Goal: Task Accomplishment & Management: Complete application form

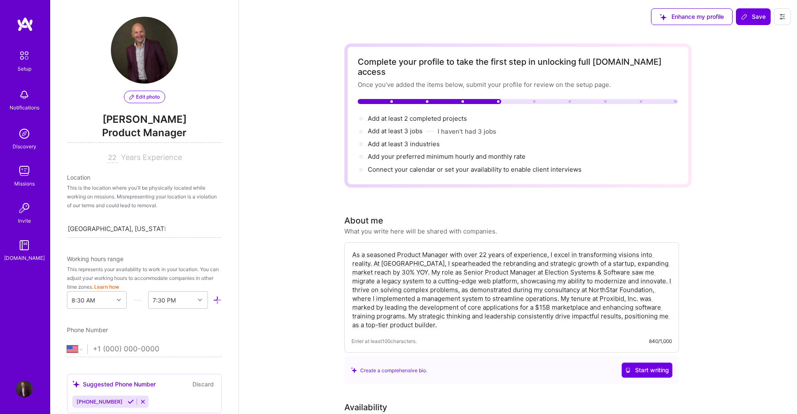
select select "US"
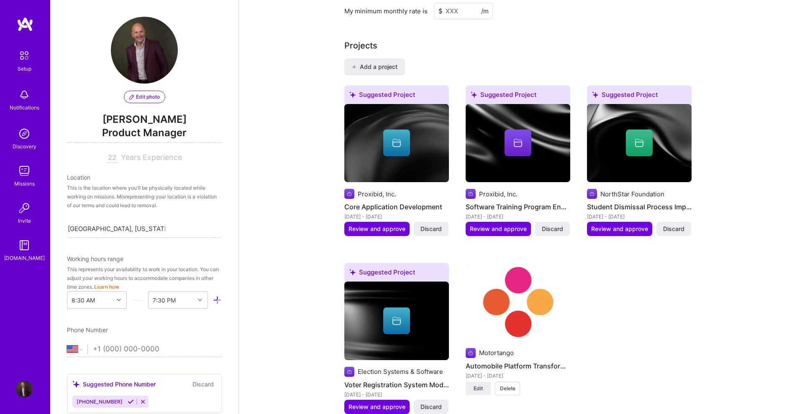
scroll to position [396, 0]
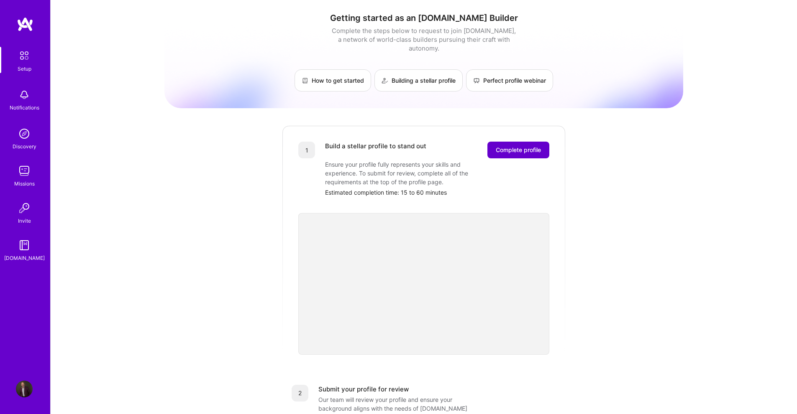
click at [521, 146] on span "Complete profile" at bounding box center [518, 150] width 45 height 8
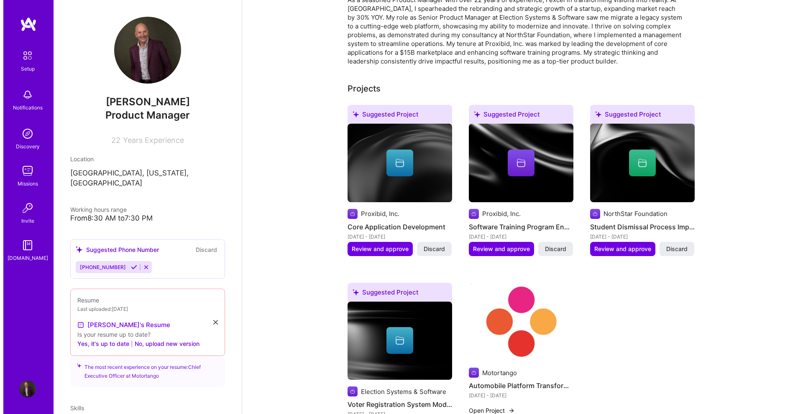
scroll to position [251, 0]
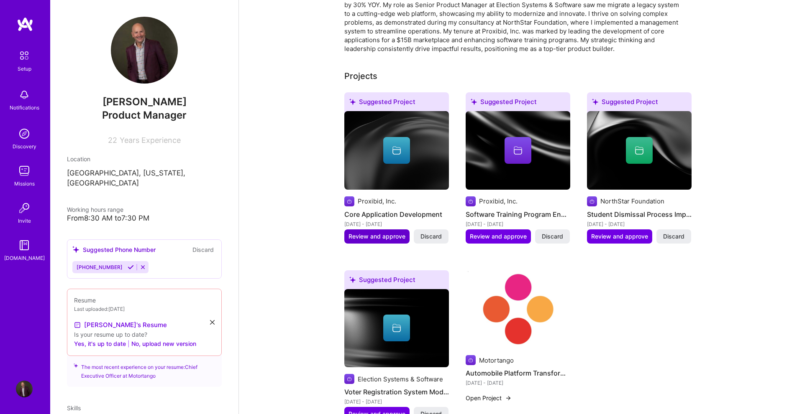
click at [380, 236] on span "Review and approve" at bounding box center [376, 237] width 57 height 8
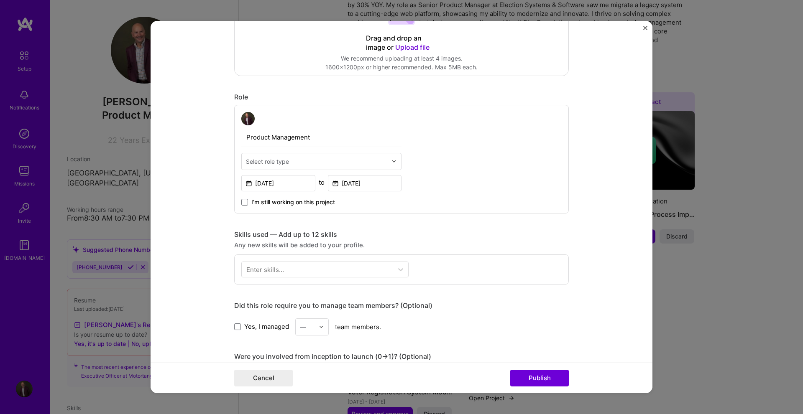
scroll to position [209, 0]
click at [391, 161] on img at bounding box center [393, 161] width 5 height 5
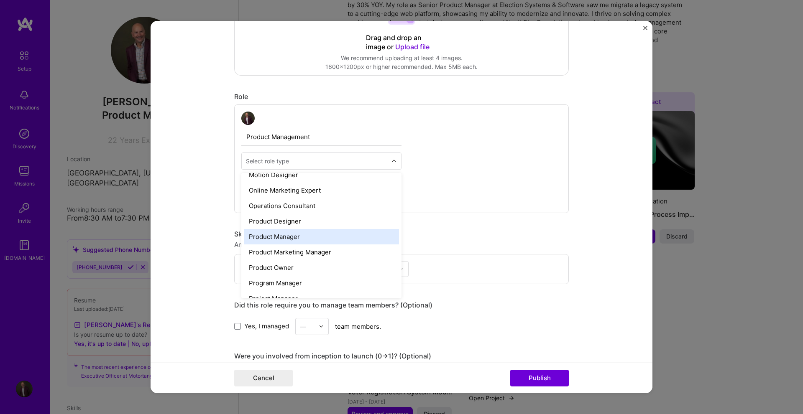
scroll to position [762, 0]
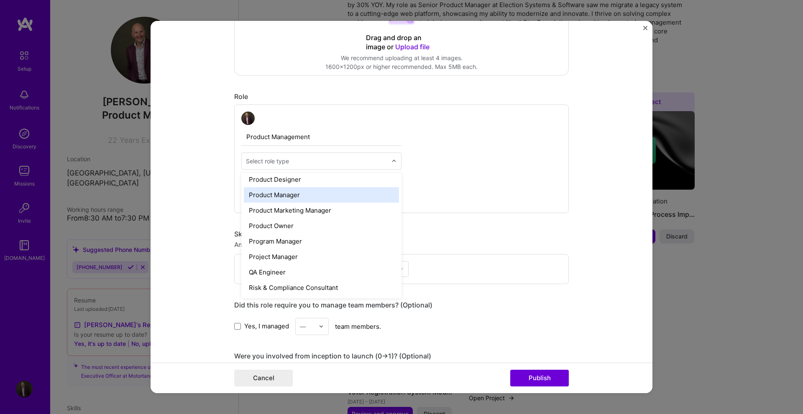
click at [282, 196] on div "Product Manager" at bounding box center [321, 194] width 155 height 15
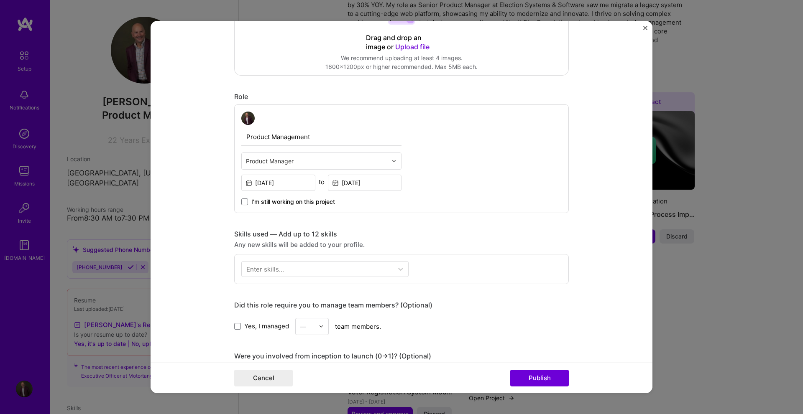
click at [203, 198] on form "Editing suggested project This project is suggested based on your LinkedIn, res…" at bounding box center [402, 207] width 502 height 373
click at [306, 269] on div at bounding box center [317, 269] width 151 height 14
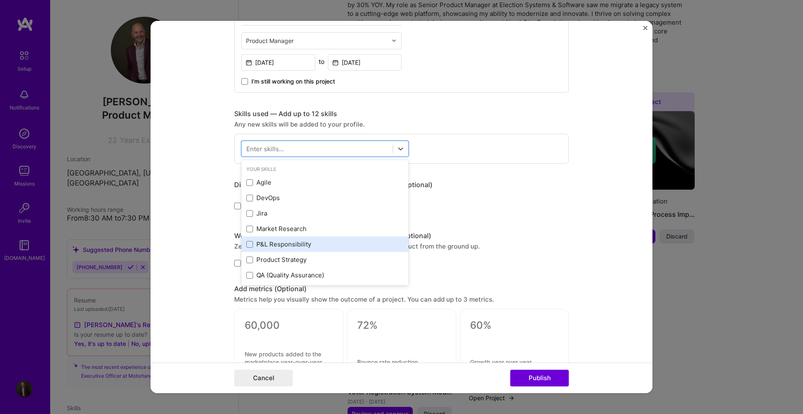
scroll to position [376, 0]
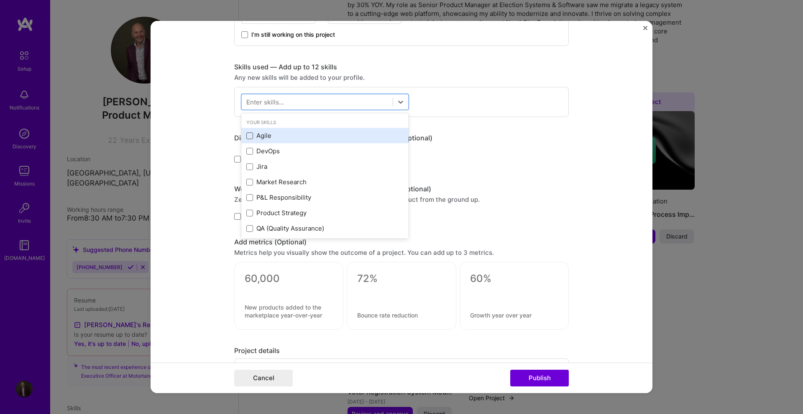
click at [246, 138] on span at bounding box center [249, 136] width 7 height 7
click at [0, 0] on input "checkbox" at bounding box center [0, 0] width 0 height 0
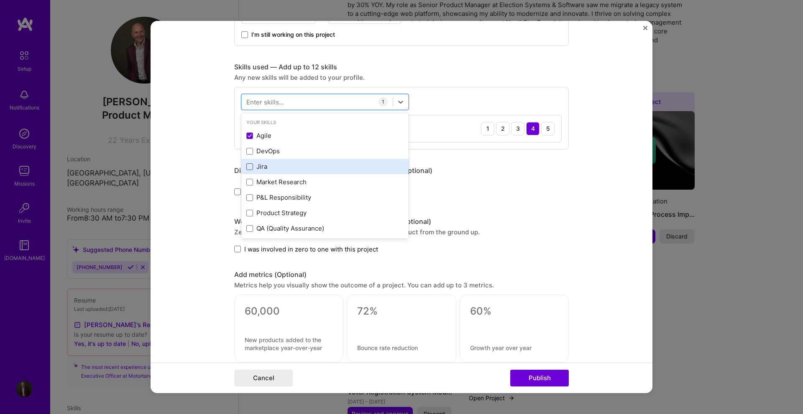
click at [246, 166] on span at bounding box center [249, 167] width 7 height 7
click at [0, 0] on input "checkbox" at bounding box center [0, 0] width 0 height 0
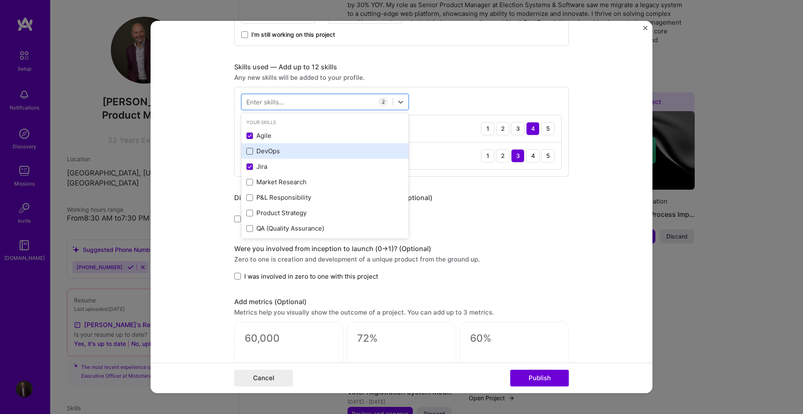
click at [247, 152] on span at bounding box center [249, 151] width 7 height 7
click at [0, 0] on input "checkbox" at bounding box center [0, 0] width 0 height 0
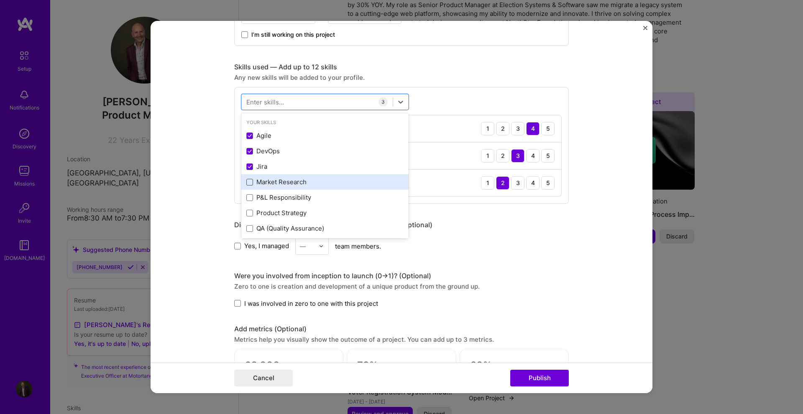
click at [248, 184] on span at bounding box center [249, 182] width 7 height 7
click at [0, 0] on input "checkbox" at bounding box center [0, 0] width 0 height 0
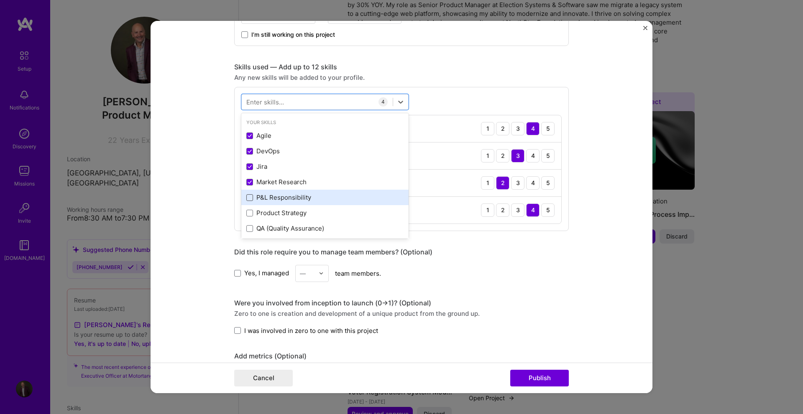
click at [248, 198] on span at bounding box center [249, 197] width 7 height 7
click at [0, 0] on input "checkbox" at bounding box center [0, 0] width 0 height 0
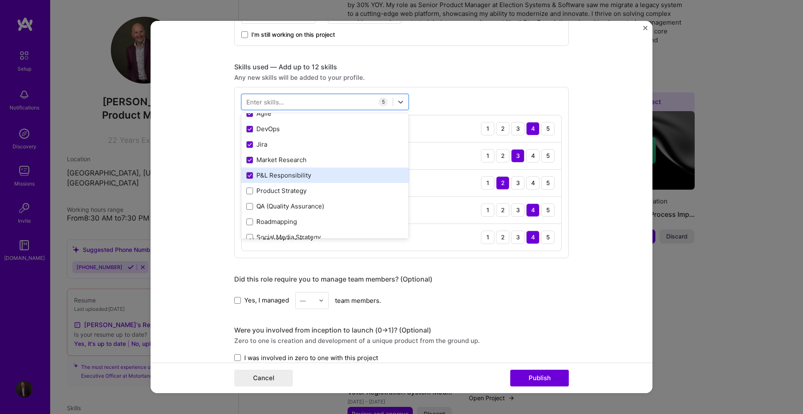
scroll to position [42, 0]
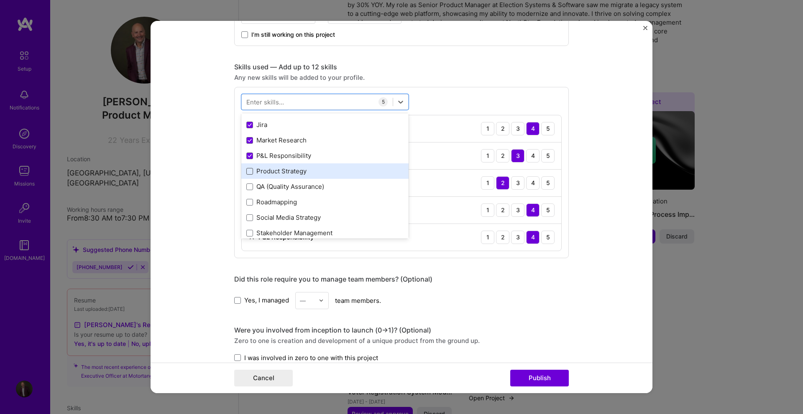
click at [248, 171] on span at bounding box center [249, 171] width 7 height 7
click at [0, 0] on input "checkbox" at bounding box center [0, 0] width 0 height 0
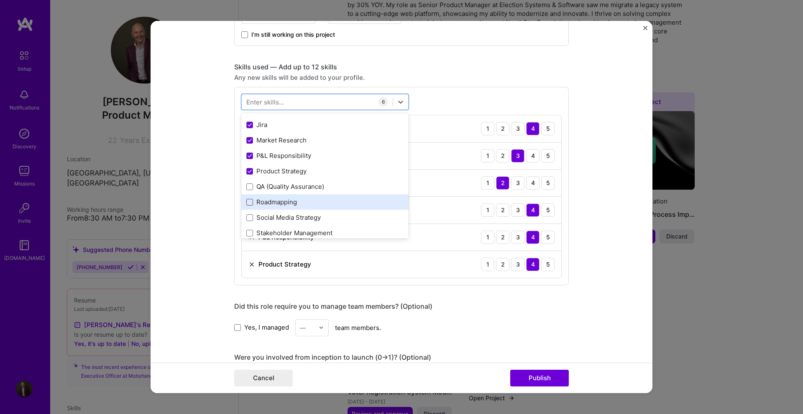
click at [248, 200] on span at bounding box center [249, 202] width 7 height 7
click at [0, 0] on input "checkbox" at bounding box center [0, 0] width 0 height 0
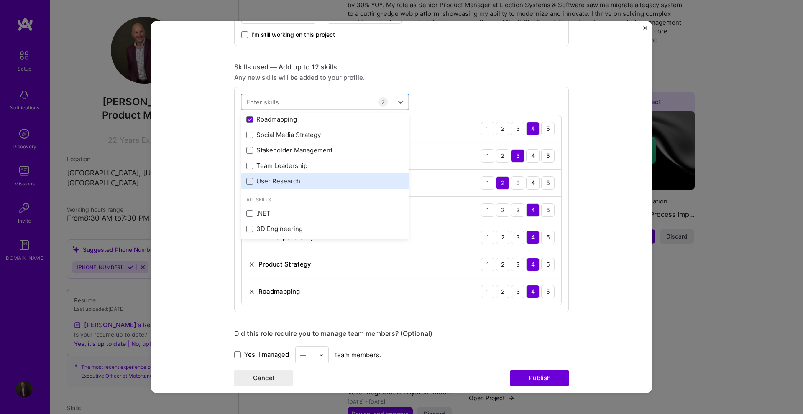
scroll to position [125, 0]
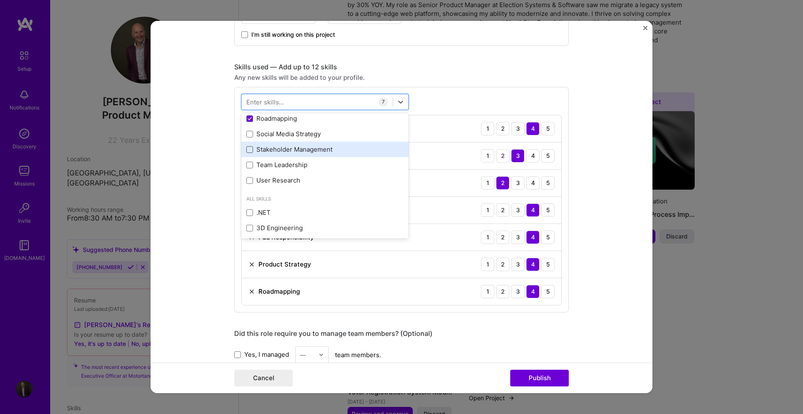
click at [248, 150] on span at bounding box center [249, 149] width 7 height 7
click at [0, 0] on input "checkbox" at bounding box center [0, 0] width 0 height 0
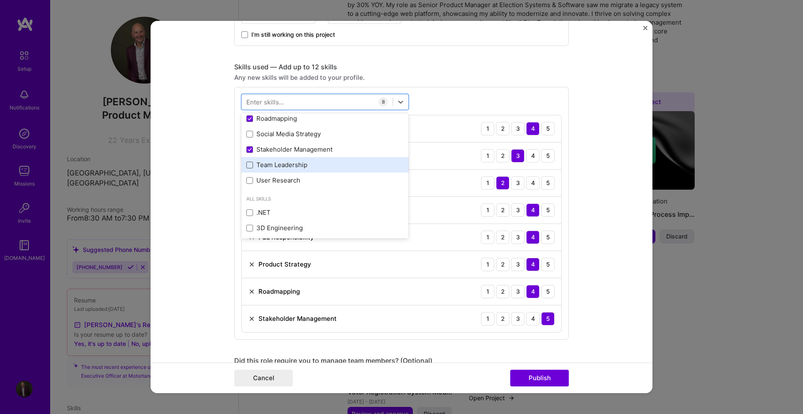
click at [247, 165] on span at bounding box center [249, 165] width 7 height 7
click at [0, 0] on input "checkbox" at bounding box center [0, 0] width 0 height 0
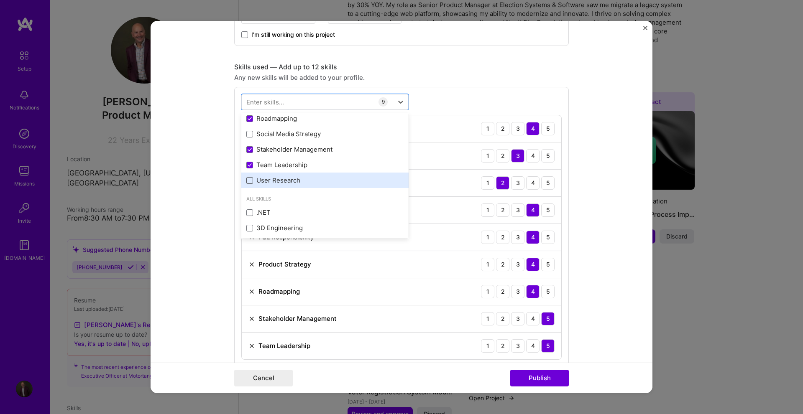
click at [247, 180] on span at bounding box center [249, 180] width 7 height 7
click at [0, 0] on input "checkbox" at bounding box center [0, 0] width 0 height 0
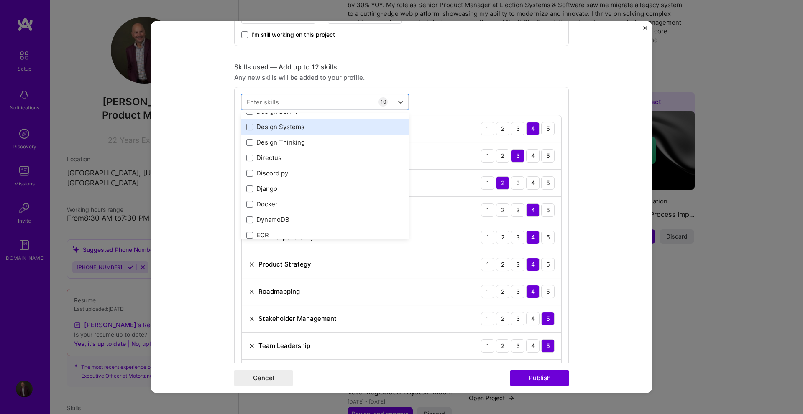
scroll to position [1757, 0]
click at [306, 133] on div "Design Thinking" at bounding box center [324, 129] width 157 height 9
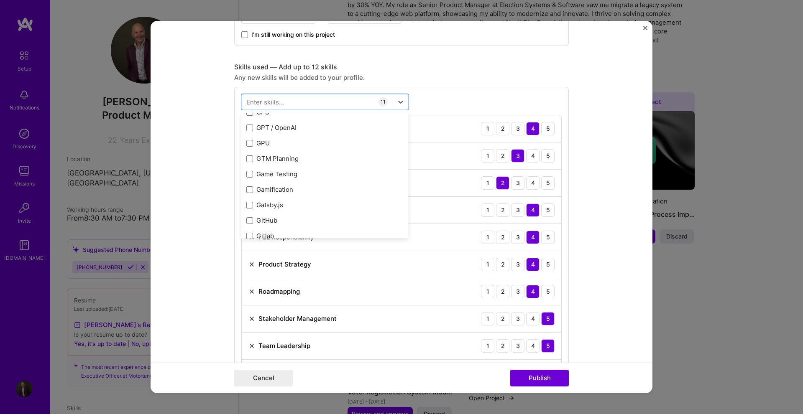
scroll to position [2342, 0]
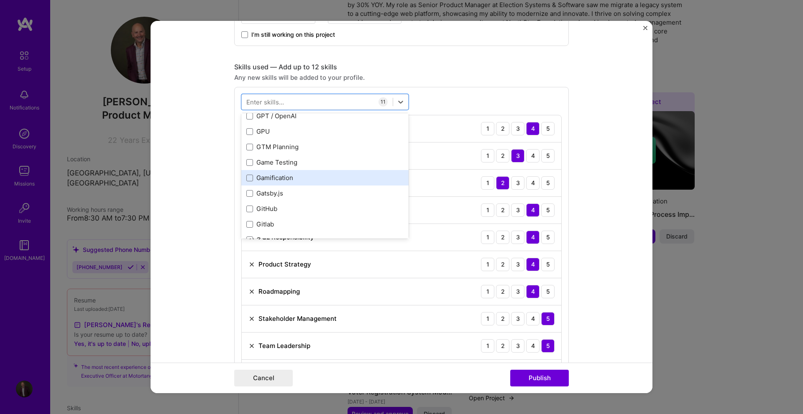
click at [311, 180] on div "Gamification" at bounding box center [324, 178] width 157 height 9
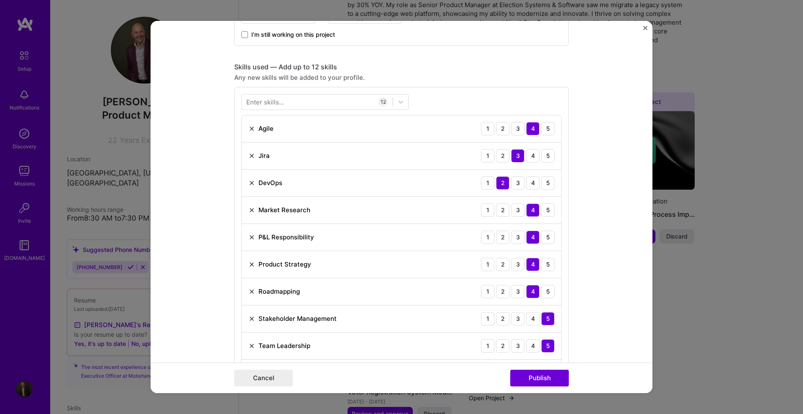
click at [208, 194] on form "Editing suggested project This project is suggested based on your LinkedIn, res…" at bounding box center [402, 207] width 502 height 373
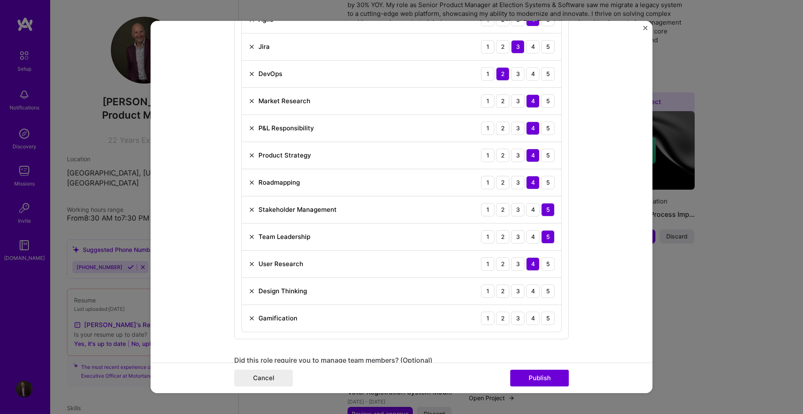
scroll to position [502, 0]
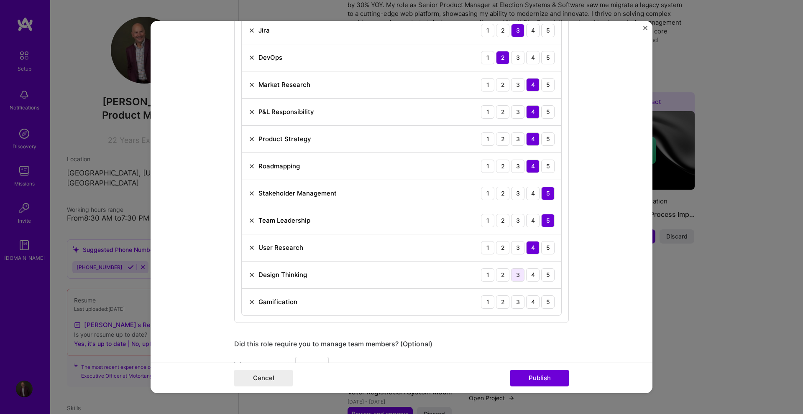
click at [515, 276] on div "3" at bounding box center [517, 275] width 13 height 13
click at [532, 304] on div "4" at bounding box center [532, 302] width 13 height 13
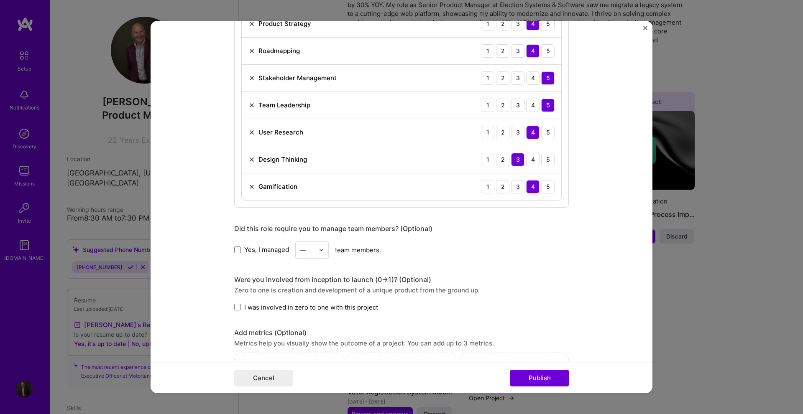
scroll to position [627, 0]
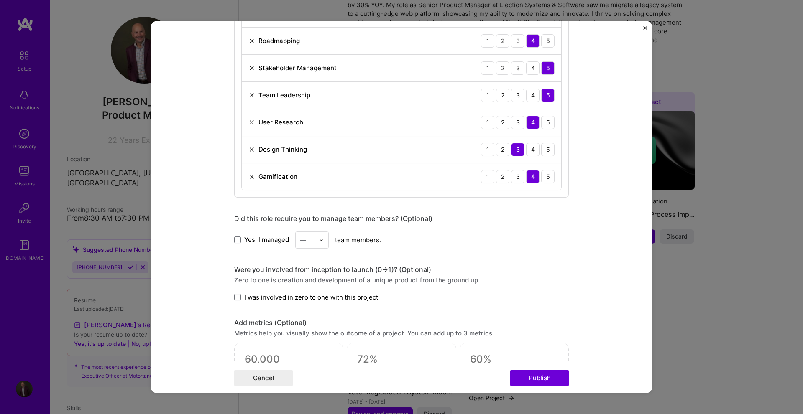
click at [261, 238] on span "Yes, I managed" at bounding box center [266, 239] width 45 height 9
click at [0, 0] on input "Yes, I managed" at bounding box center [0, 0] width 0 height 0
click at [307, 240] on input "text" at bounding box center [307, 240] width 15 height 9
click at [304, 336] on div "6" at bounding box center [312, 339] width 28 height 15
click at [196, 285] on form "Editing suggested project This project is suggested based on your LinkedIn, res…" at bounding box center [402, 207] width 502 height 373
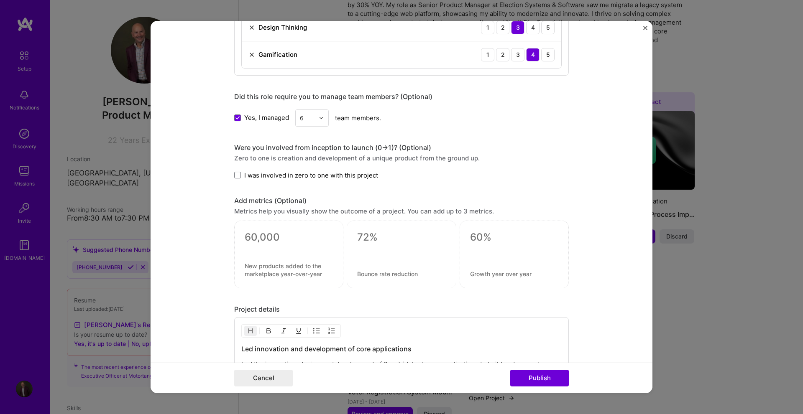
scroll to position [753, 0]
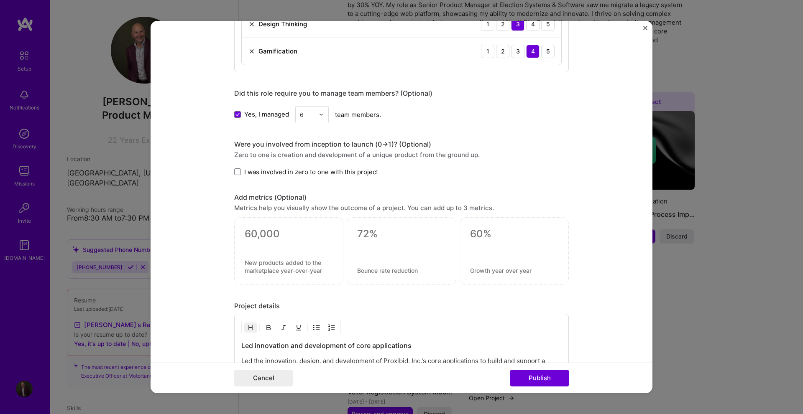
click at [239, 172] on label "I was involved in zero to one with this project" at bounding box center [306, 172] width 144 height 9
click at [0, 0] on input "I was involved in zero to one with this project" at bounding box center [0, 0] width 0 height 0
click at [215, 174] on form "Editing suggested project This project is suggested based on your LinkedIn, res…" at bounding box center [402, 207] width 502 height 373
click at [213, 219] on form "Editing suggested project This project is suggested based on your LinkedIn, res…" at bounding box center [402, 207] width 502 height 373
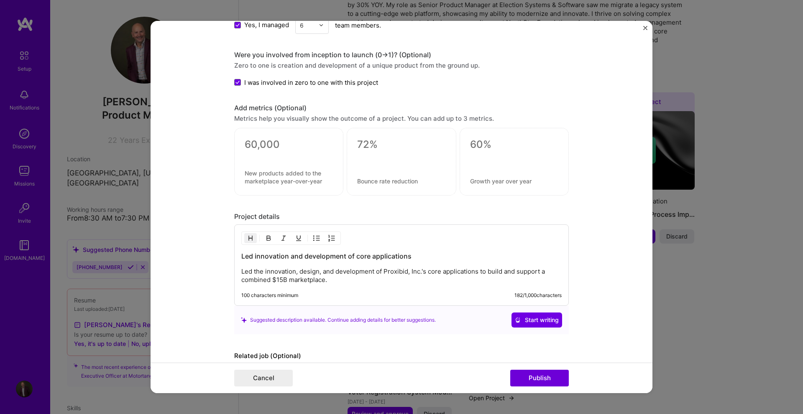
scroll to position [878, 0]
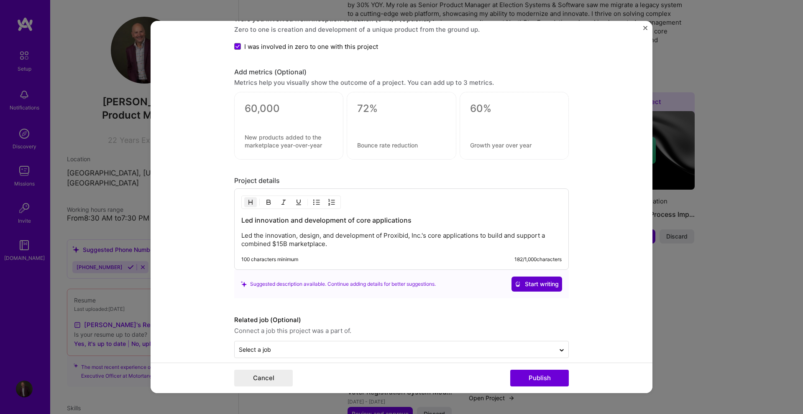
click at [528, 282] on span "Start writing" at bounding box center [537, 284] width 44 height 8
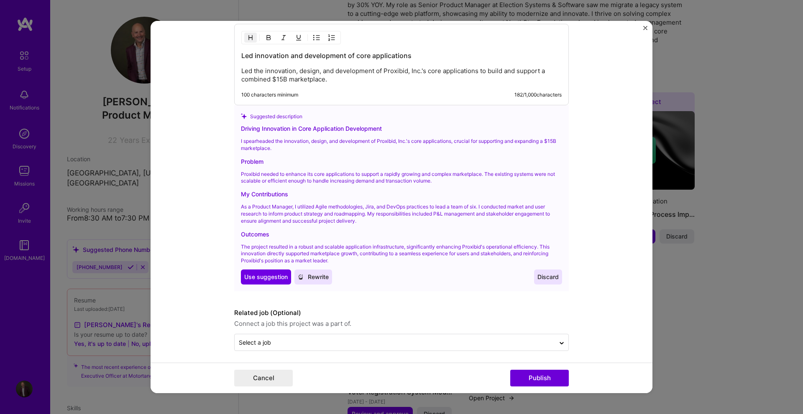
scroll to position [1046, 0]
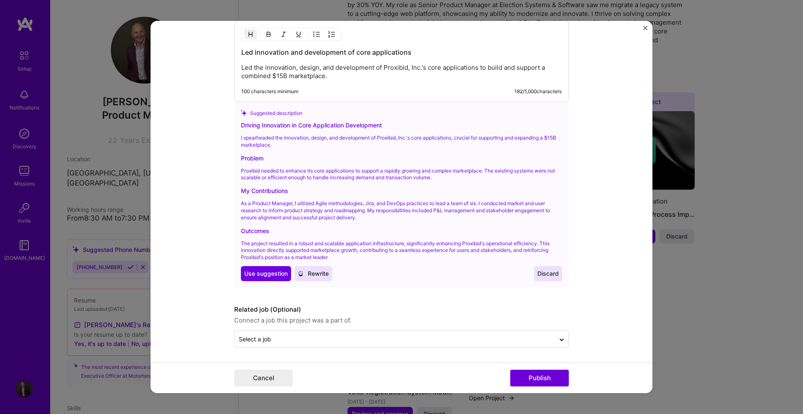
click at [550, 277] on span "Discard" at bounding box center [547, 274] width 21 height 8
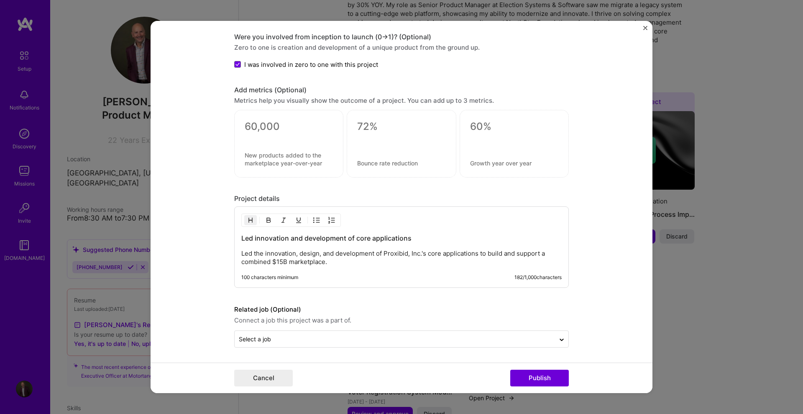
click at [350, 255] on p "Led the innovation, design, and development of Proxibid, Inc.'s core applicatio…" at bounding box center [401, 258] width 320 height 17
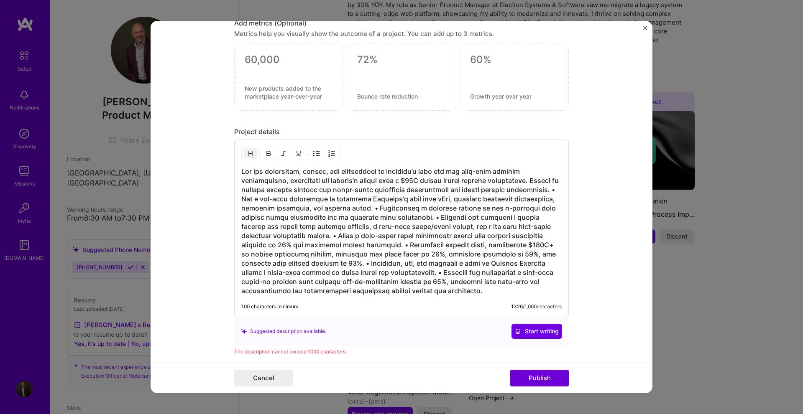
scroll to position [944, 0]
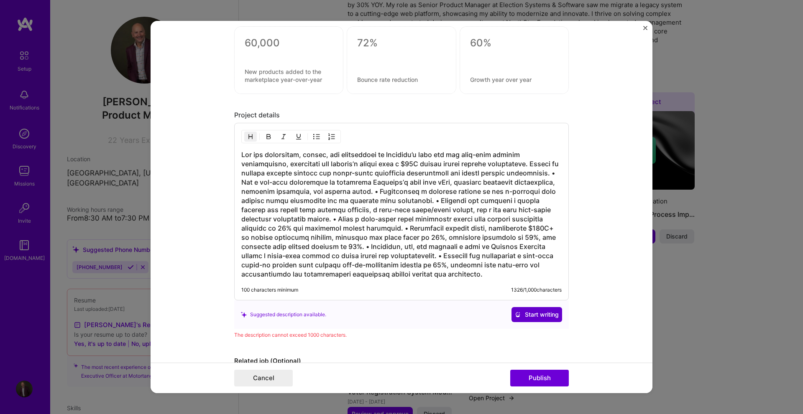
click at [528, 312] on span "Start writing" at bounding box center [537, 315] width 44 height 8
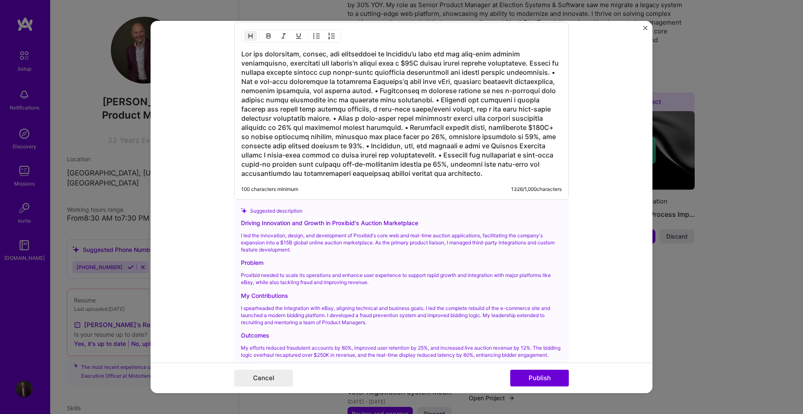
scroll to position [1069, 0]
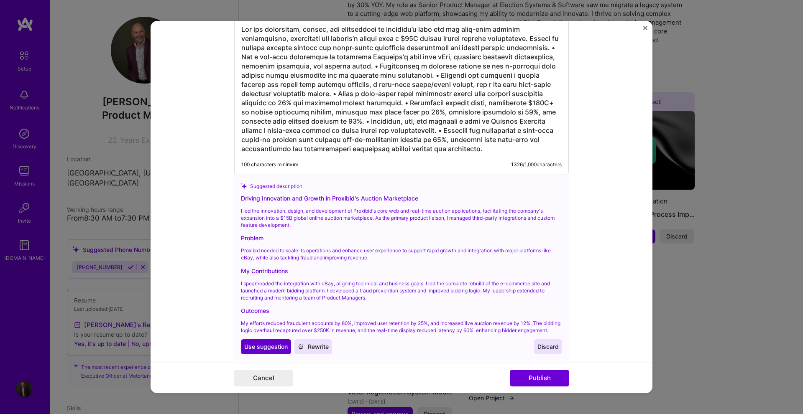
click at [275, 351] on span "Use suggestion" at bounding box center [265, 347] width 43 height 8
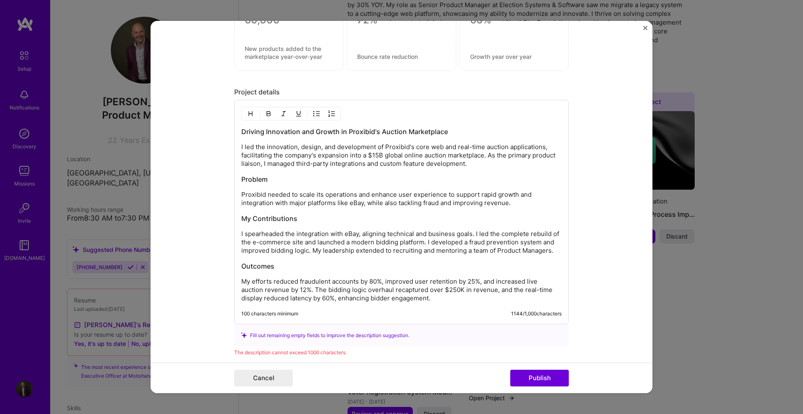
scroll to position [952, 0]
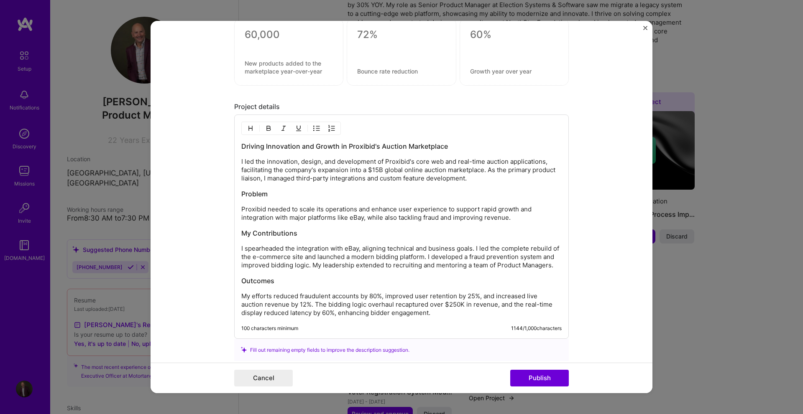
click at [316, 160] on p "I led the innovation, design, and development of Proxibid's core web and real-t…" at bounding box center [401, 170] width 320 height 25
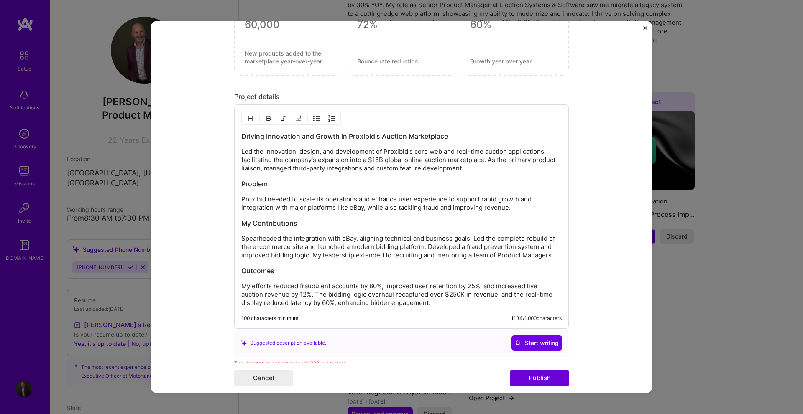
scroll to position [994, 0]
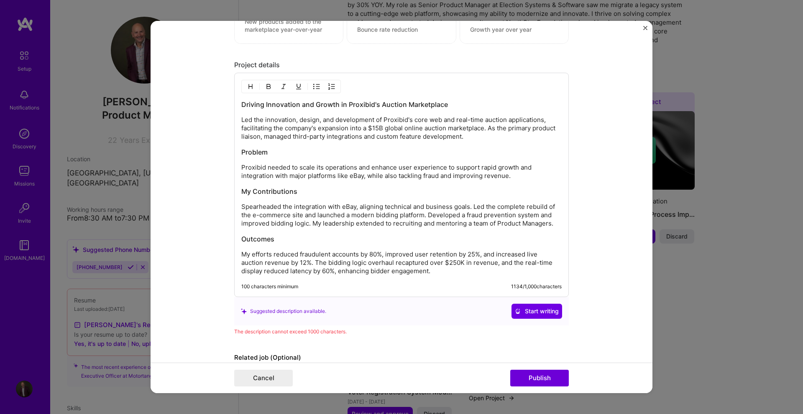
click at [486, 130] on p "Led the innovation, design, and development of Proxibid's core web and real-tim…" at bounding box center [401, 128] width 320 height 25
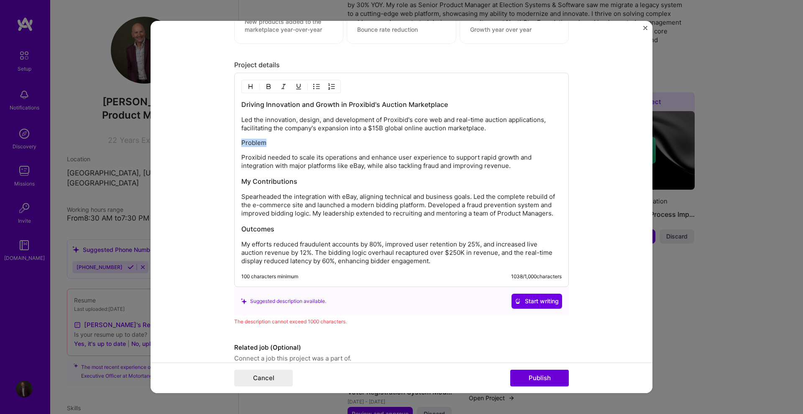
click at [267, 87] on img "button" at bounding box center [268, 86] width 7 height 7
click at [277, 184] on h3 "My Contributions" at bounding box center [401, 181] width 320 height 9
click at [307, 182] on h3 "My Contributions" at bounding box center [401, 181] width 320 height 9
